Goal: Task Accomplishment & Management: Use online tool/utility

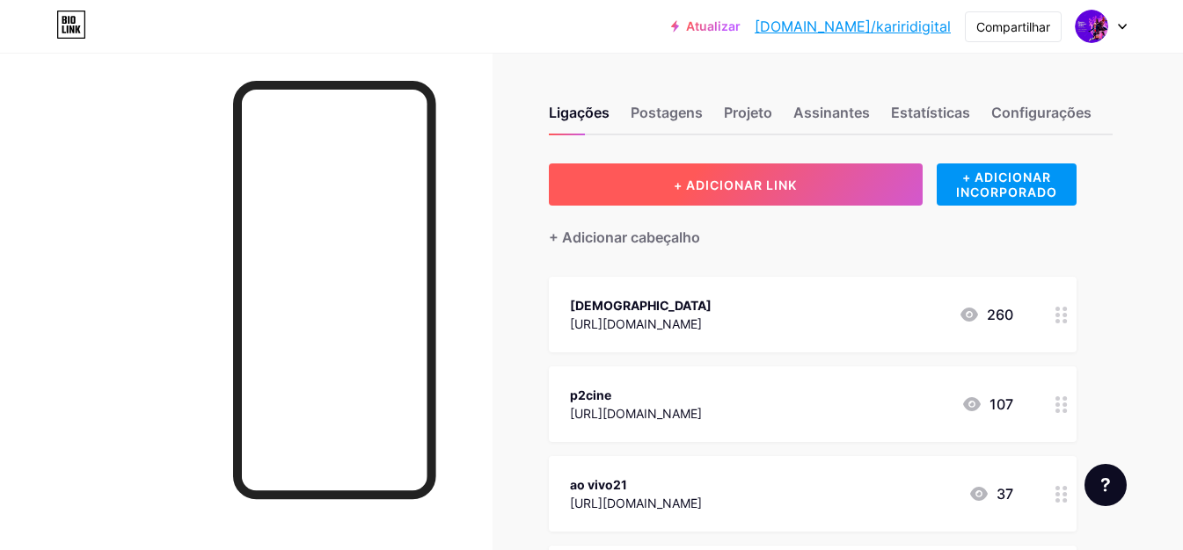
click at [730, 171] on button "+ ADICIONAR LINK" at bounding box center [736, 185] width 374 height 42
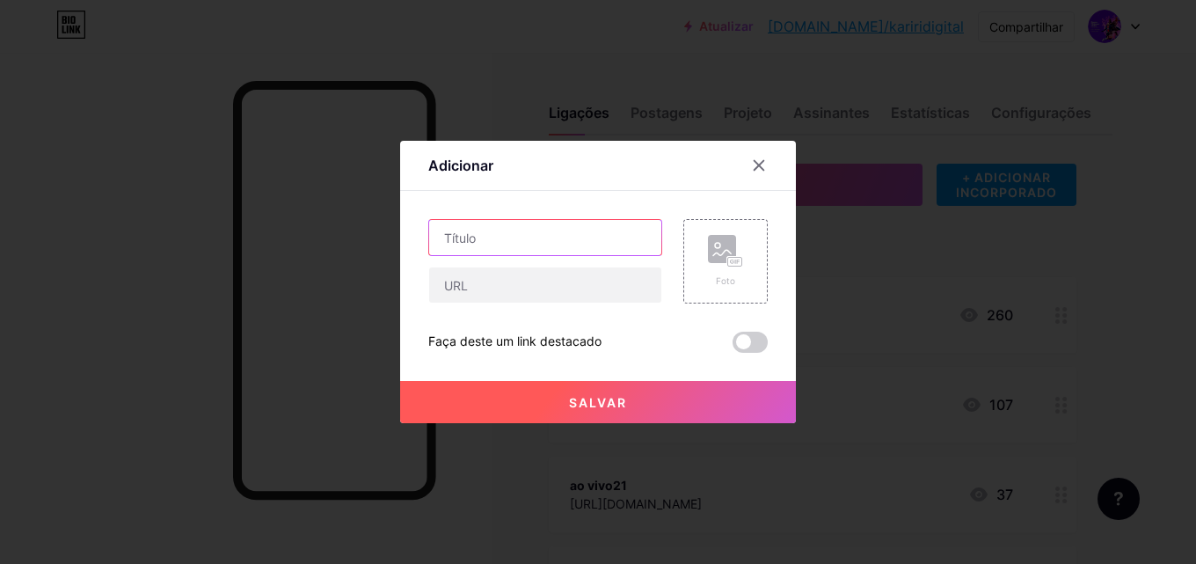
click at [509, 244] on input "text" at bounding box center [545, 237] width 232 height 35
type input "v"
type input "tvs original"
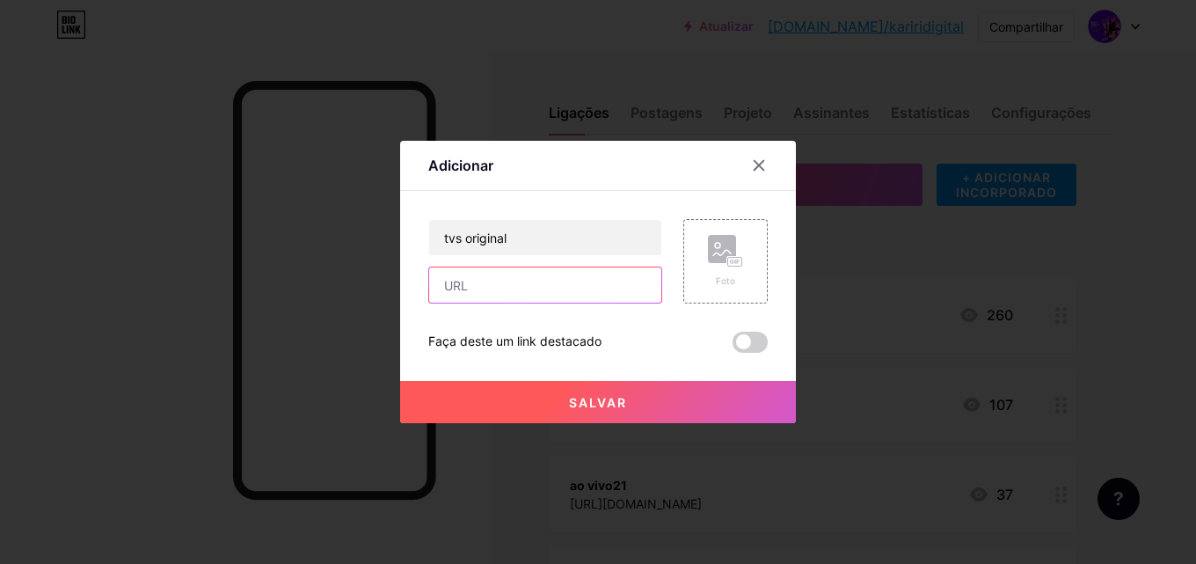
click at [528, 301] on input "text" at bounding box center [545, 284] width 232 height 35
paste input "[URL][DOMAIN_NAME]"
click at [525, 406] on button "Salvar" at bounding box center [598, 402] width 396 height 42
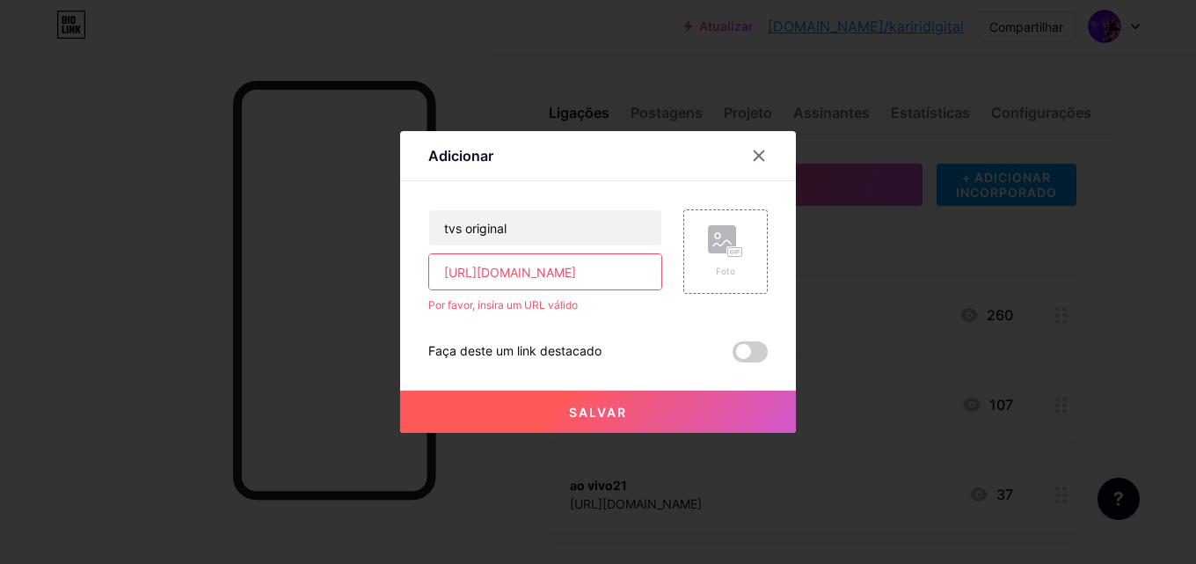
click at [446, 268] on input "[URL][DOMAIN_NAME]" at bounding box center [545, 271] width 232 height 35
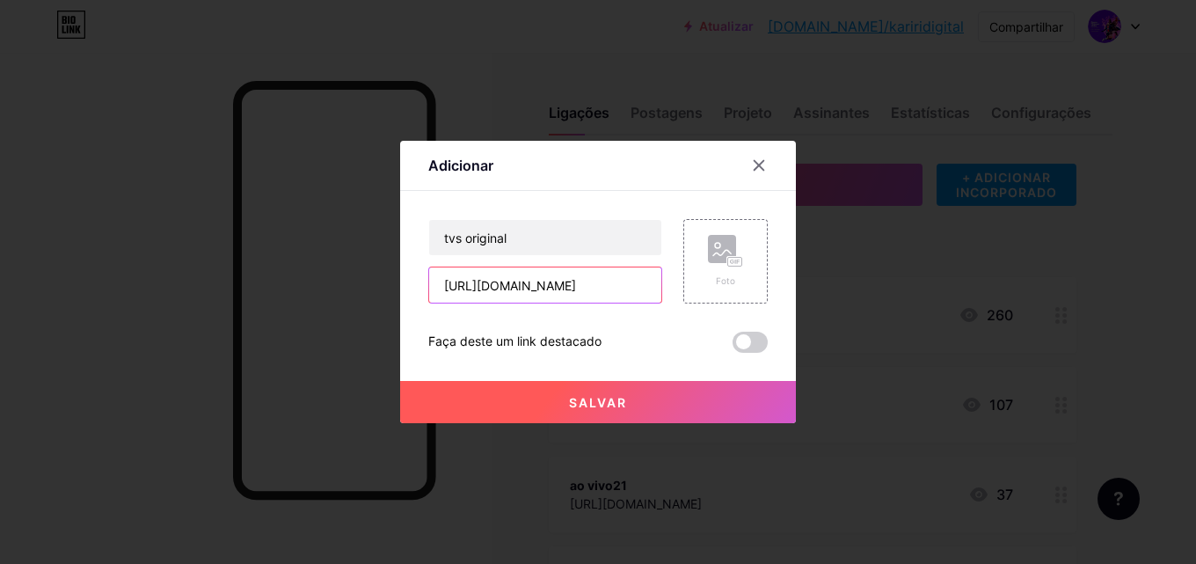
click at [472, 281] on input "[URL][DOMAIN_NAME]" at bounding box center [545, 284] width 232 height 35
type input "[URL][DOMAIN_NAME]"
click at [747, 339] on span at bounding box center [749, 341] width 35 height 21
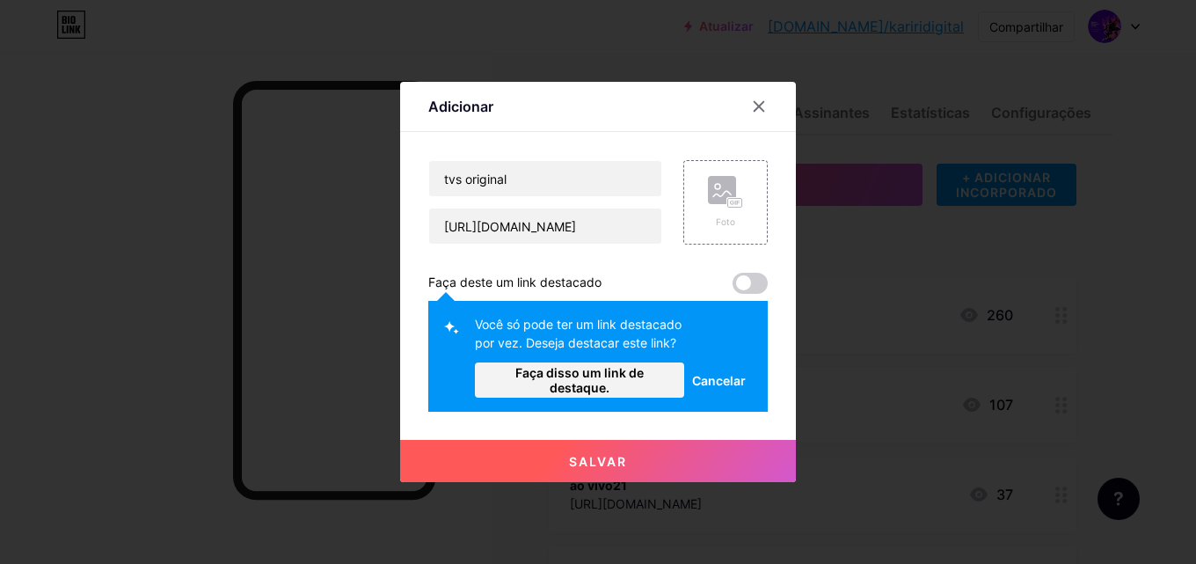
click at [589, 463] on font "Salvar" at bounding box center [598, 461] width 58 height 15
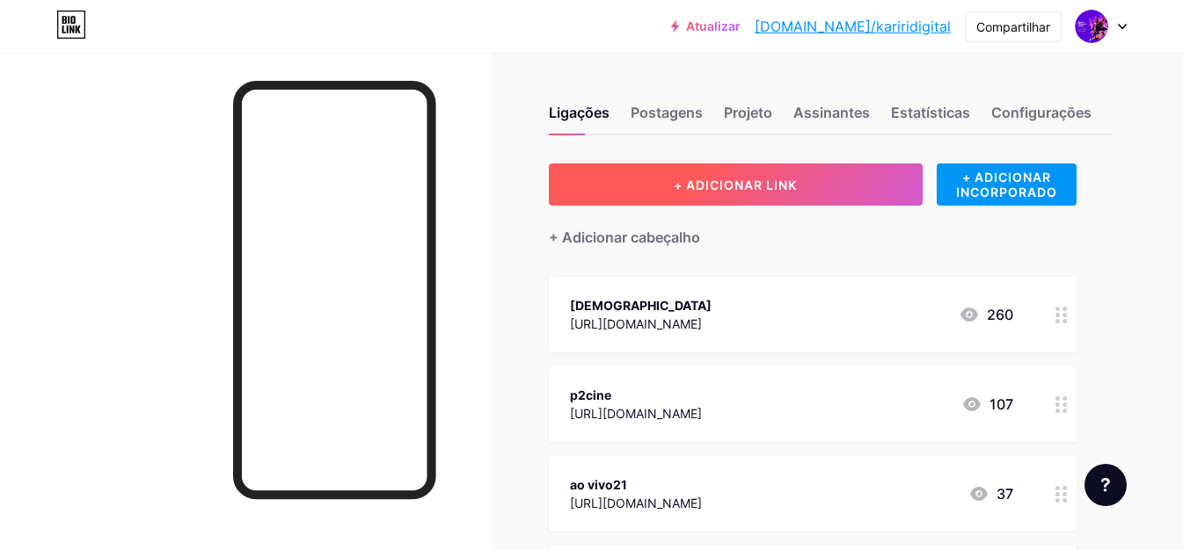
click at [652, 190] on button "+ ADICIONAR LINK" at bounding box center [736, 185] width 374 height 42
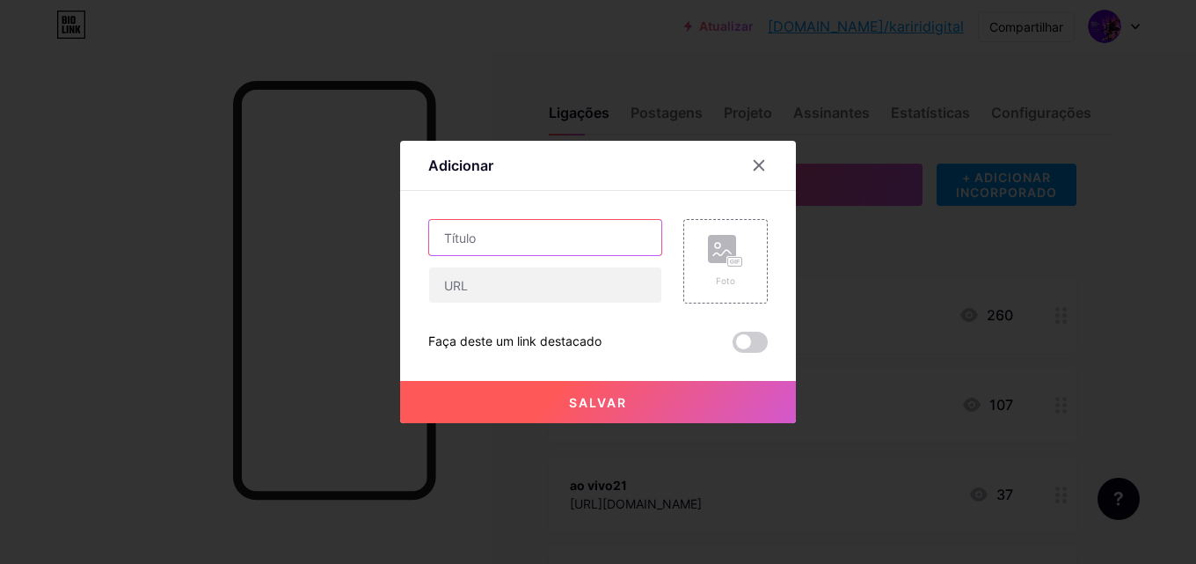
click at [569, 224] on input "text" at bounding box center [545, 237] width 232 height 35
type input "new one"
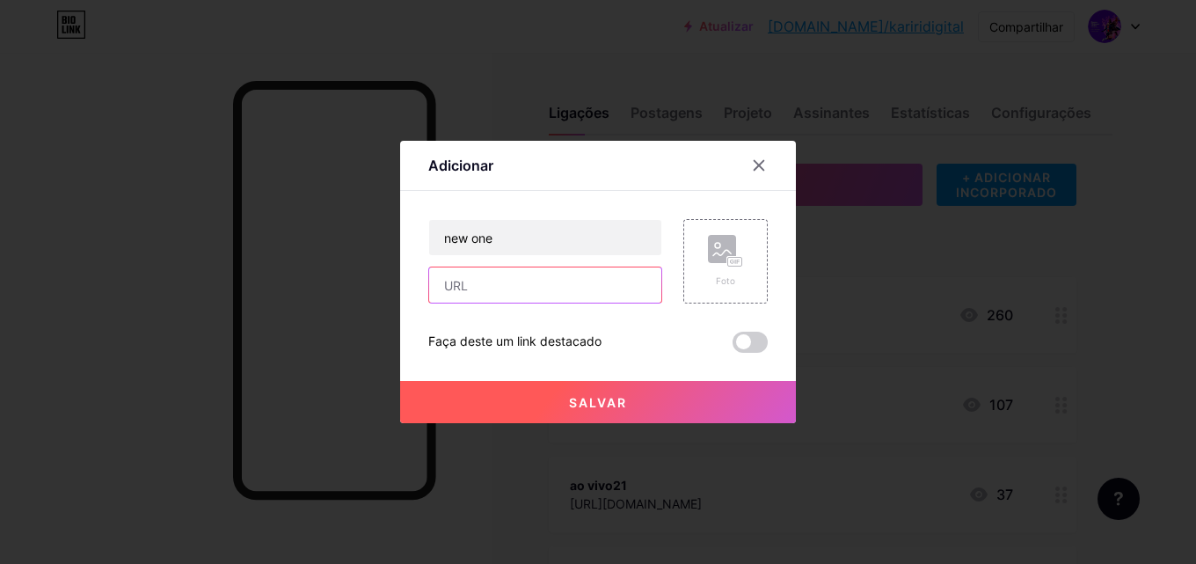
paste input "[URL][DOMAIN_NAME]"
type input "[URL][DOMAIN_NAME]"
click at [524, 400] on button "Salvar" at bounding box center [598, 402] width 396 height 42
